Goal: Complete application form

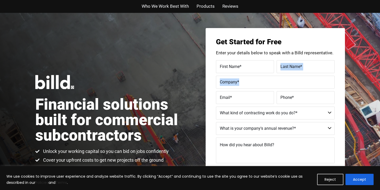
drag, startPoint x: 247, startPoint y: 70, endPoint x: 248, endPoint y: 83, distance: 12.4
click at [248, 83] on form "First Name * Last Name * Company * Email * Phone * What kind of contracting wor…" at bounding box center [275, 128] width 119 height 136
drag, startPoint x: 248, startPoint y: 83, endPoint x: 266, endPoint y: 118, distance: 39.6
click at [266, 117] on select "Commercial Commercial and Residential Residential Not a Contractor" at bounding box center [275, 113] width 119 height 13
select select "Commercial"
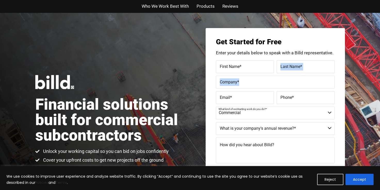
click at [216, 107] on select "Commercial Commercial and Residential Residential Not a Contractor" at bounding box center [275, 113] width 119 height 13
click at [246, 130] on select "$40M + $25M - $40M $8M - $25M $4M - $8M $2M - $4M $1M - $2M Less than $1M" at bounding box center [275, 128] width 119 height 13
select select "Less than $1M"
click at [216, 122] on select "$40M + $25M - $40M $8M - $25M $4M - $8M $2M - $4M $1M - $2M Less than $1M" at bounding box center [275, 128] width 119 height 13
